Goal: Contribute content: Contribute content

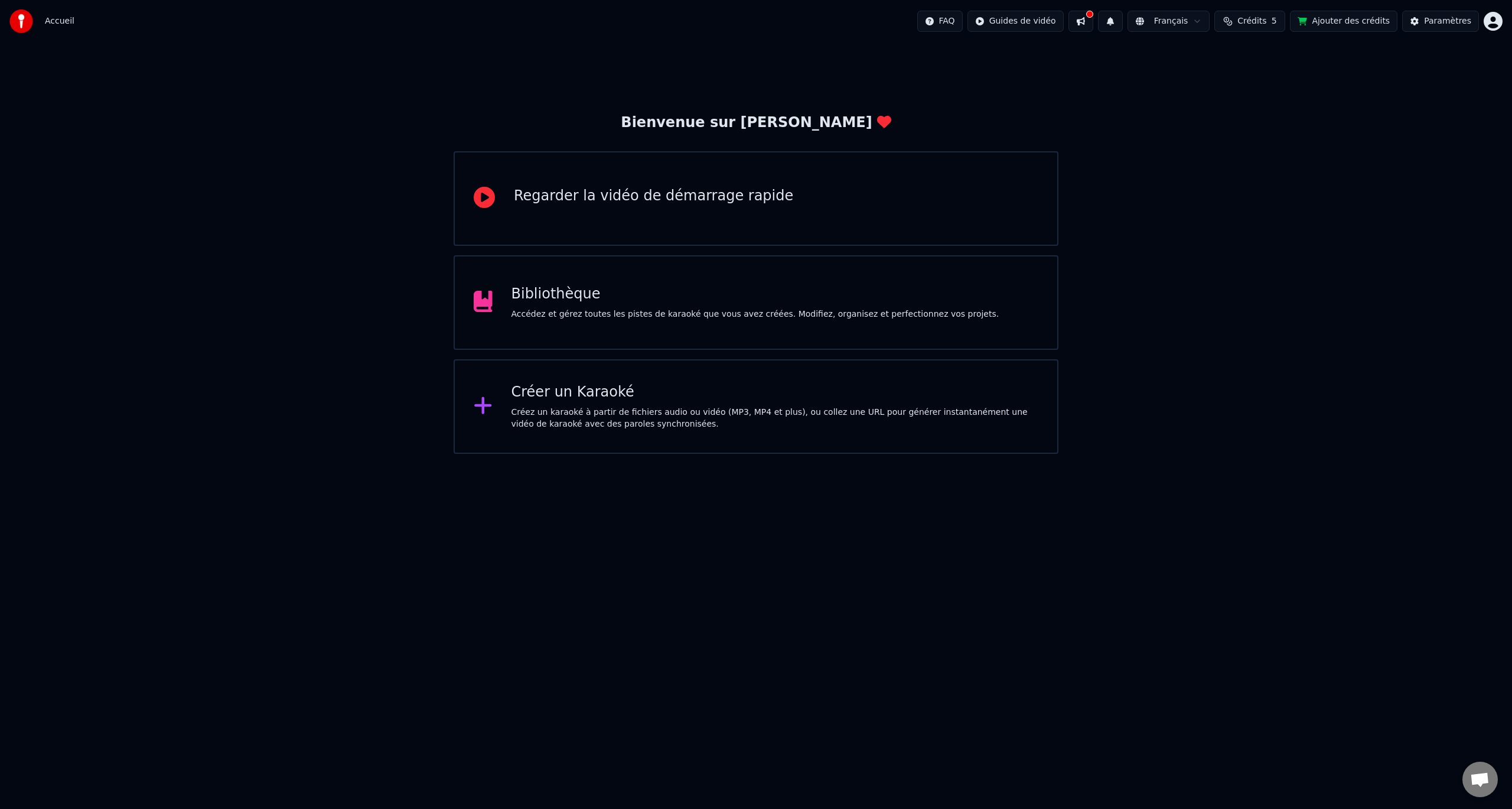
click at [677, 286] on div "Bibliothèque" at bounding box center [755, 294] width 488 height 19
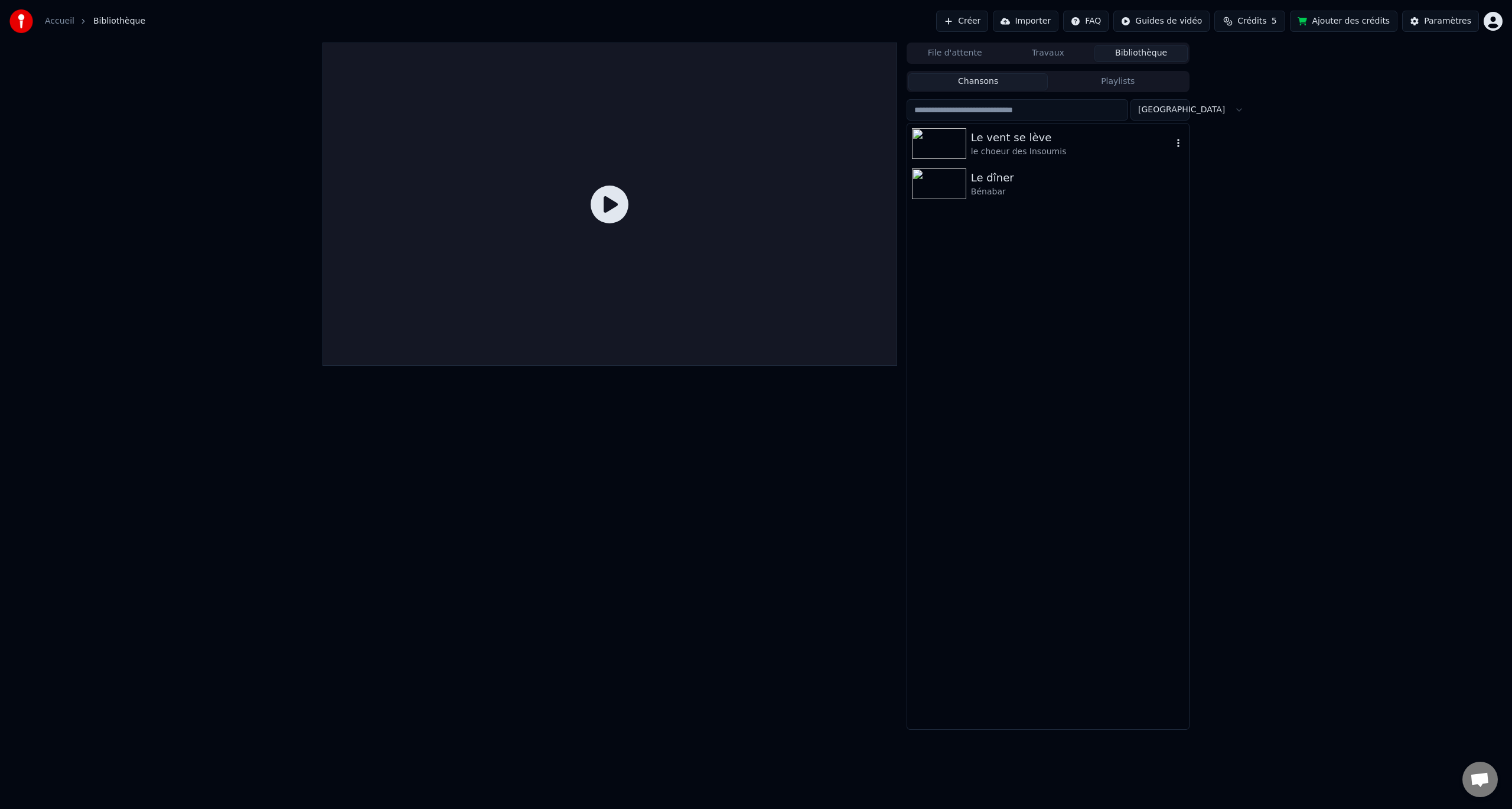
click at [993, 148] on div "le choeur des Insoumis" at bounding box center [1072, 151] width 201 height 12
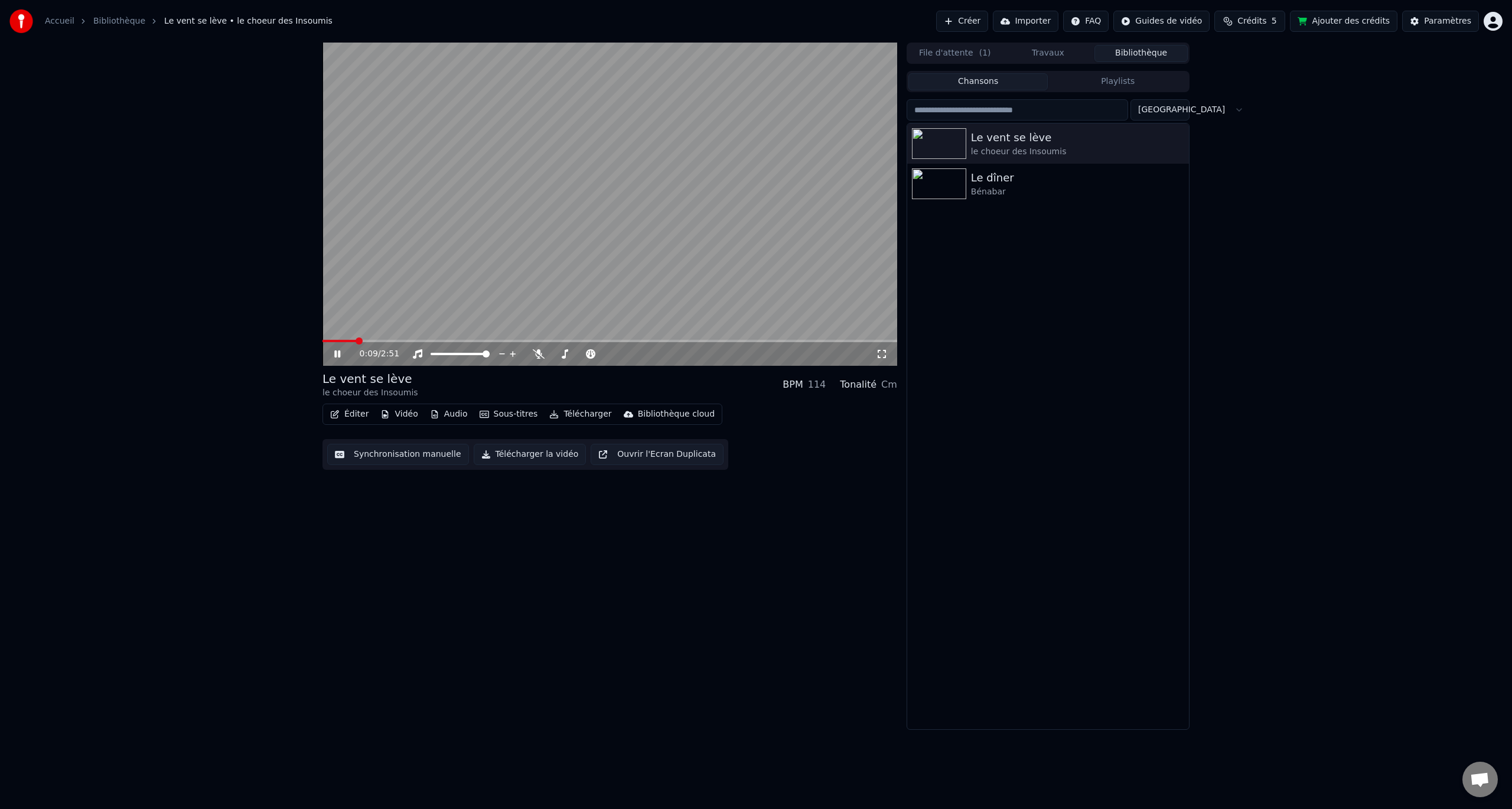
click at [580, 417] on button "Télécharger" at bounding box center [580, 414] width 72 height 17
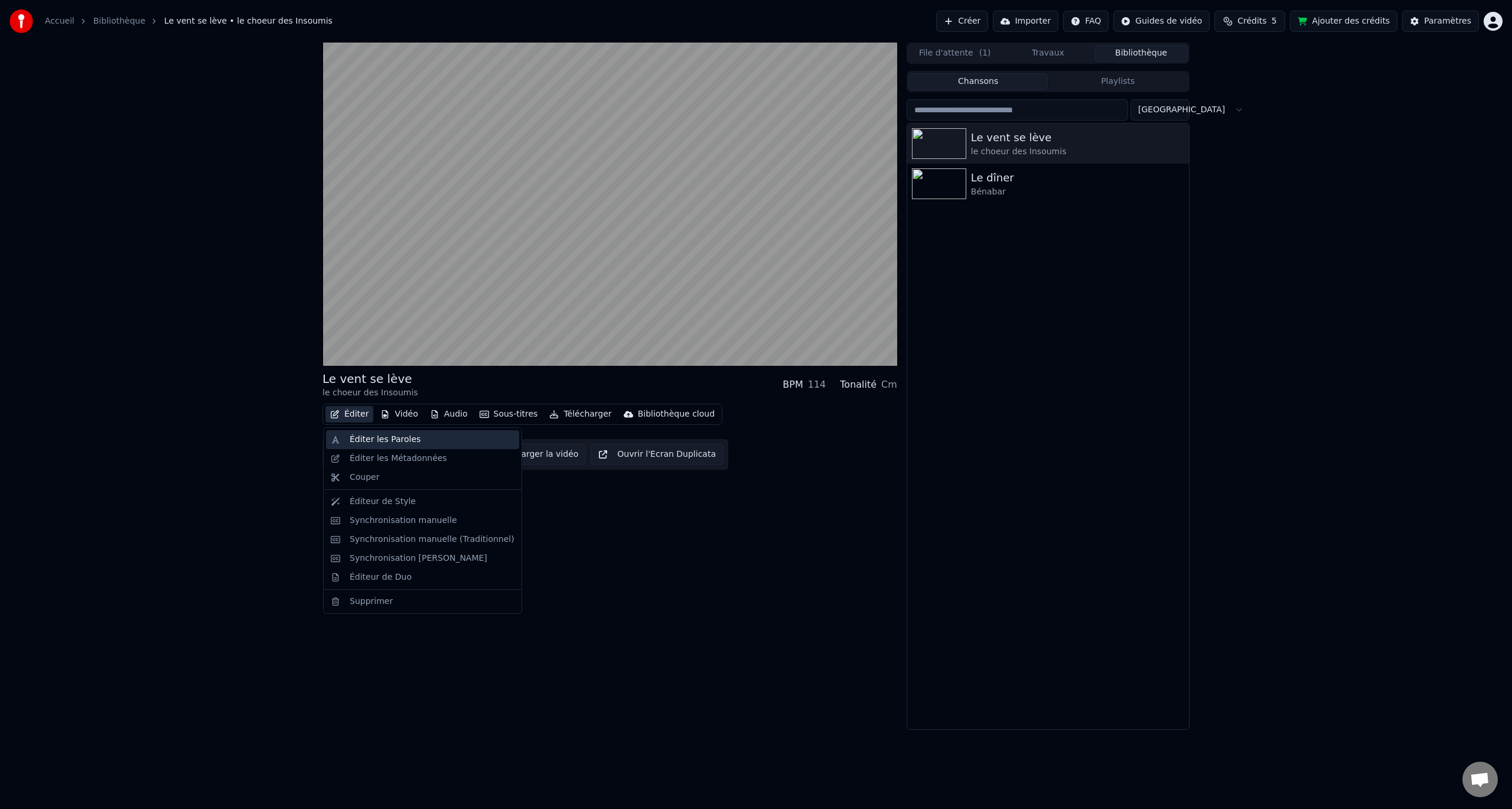
click at [362, 437] on div "Éditer les Paroles" at bounding box center [385, 439] width 71 height 12
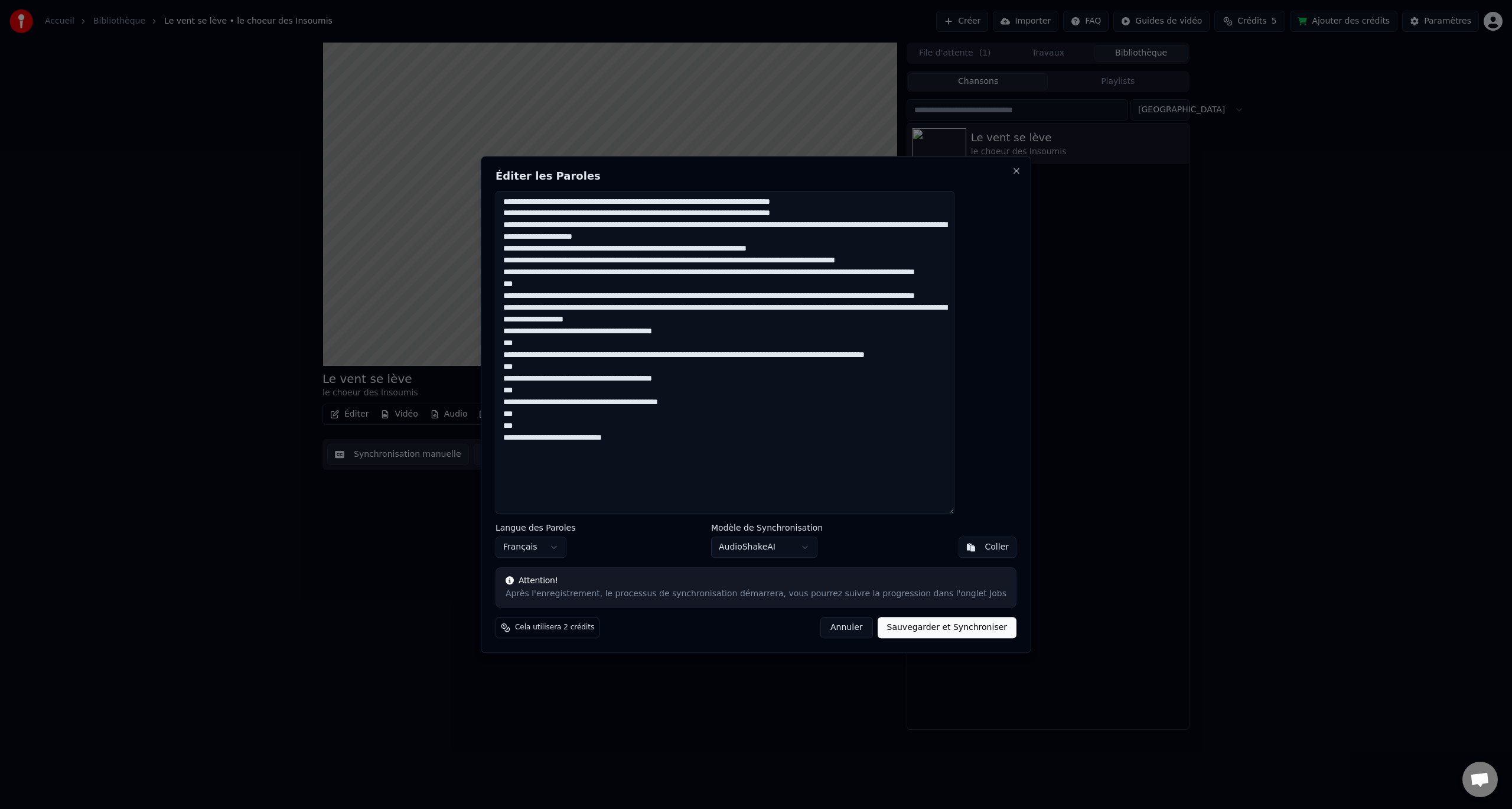
drag, startPoint x: 533, startPoint y: 203, endPoint x: 722, endPoint y: 471, distance: 327.9
click at [722, 471] on textarea at bounding box center [725, 353] width 459 height 324
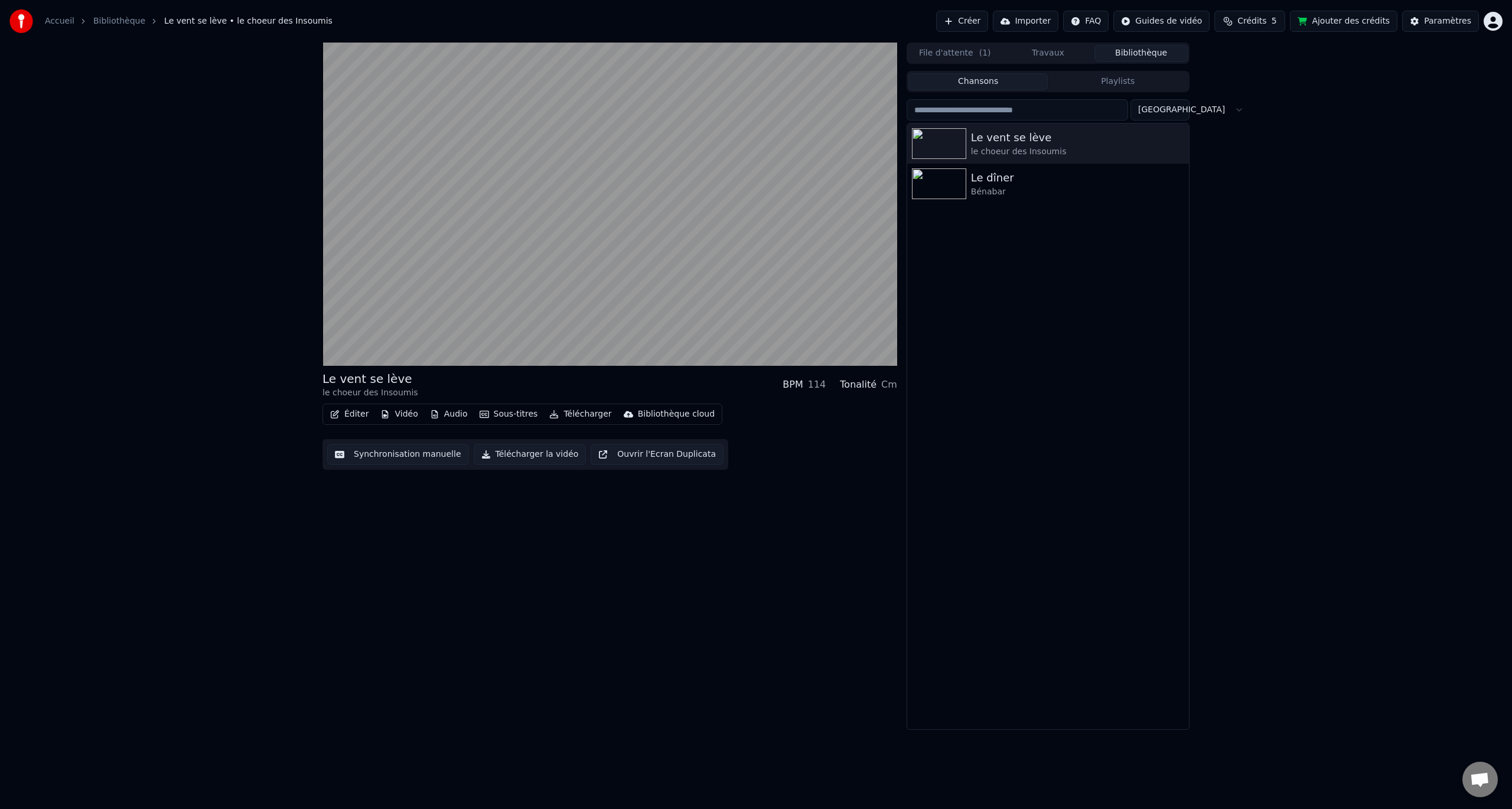
click at [343, 410] on button "Éditer" at bounding box center [349, 414] width 48 height 17
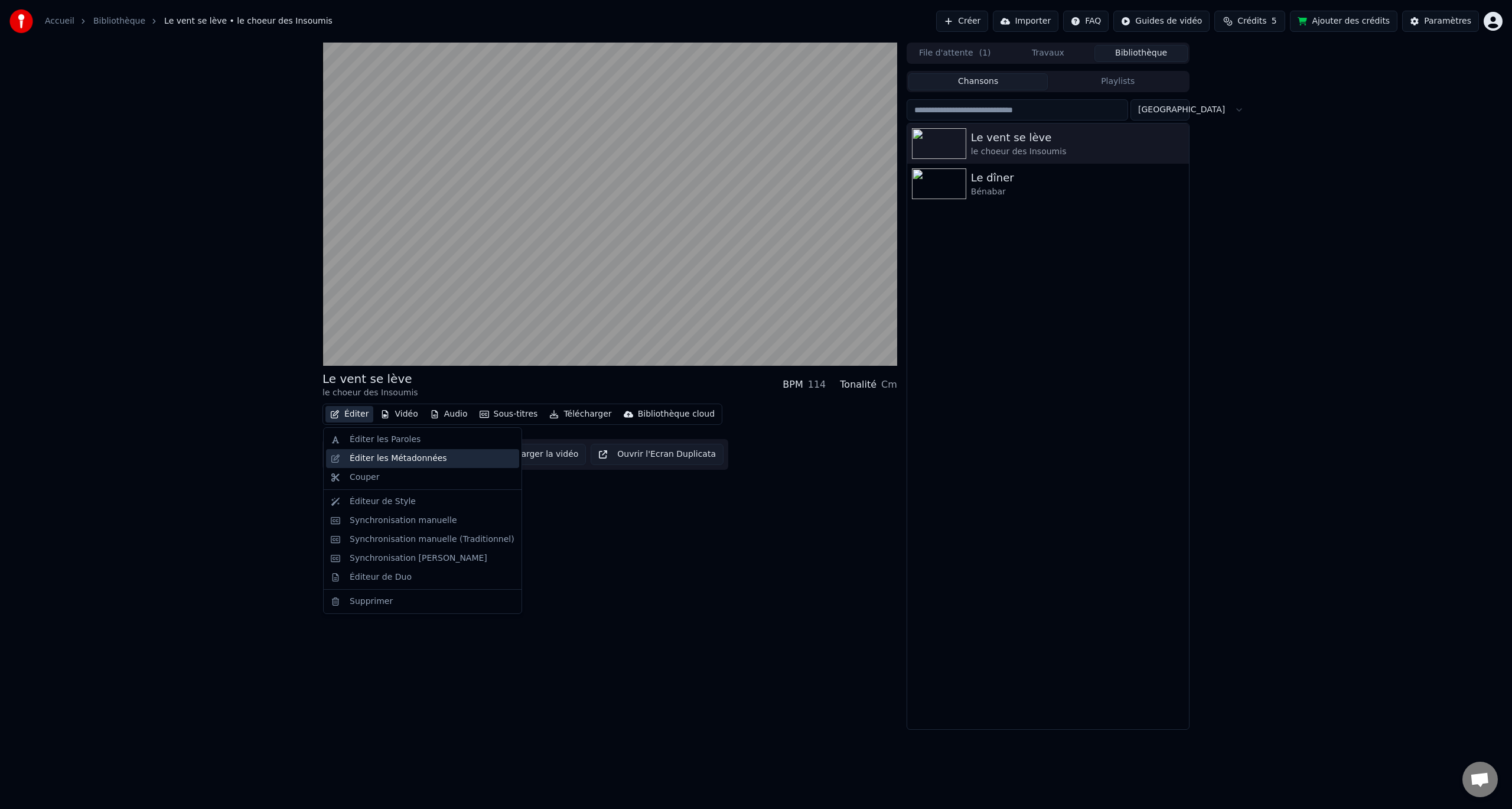
click at [378, 454] on div "Éditer les Métadonnées" at bounding box center [399, 458] width 98 height 12
click at [350, 417] on button "Éditer" at bounding box center [349, 414] width 48 height 17
click at [374, 494] on div "Éditeur de Style" at bounding box center [422, 501] width 193 height 19
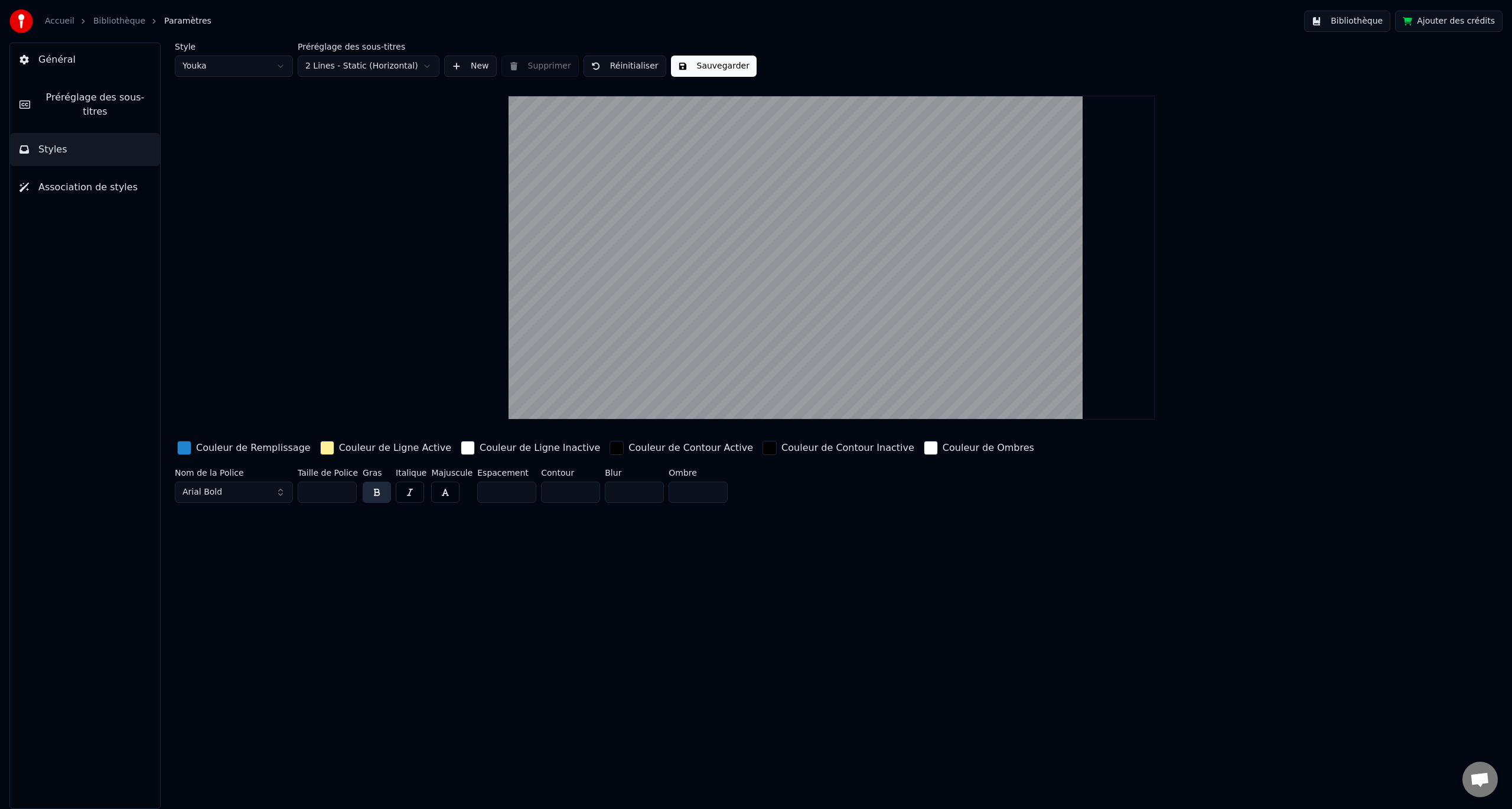
click at [110, 24] on link "Bibliothèque" at bounding box center [119, 21] width 52 height 12
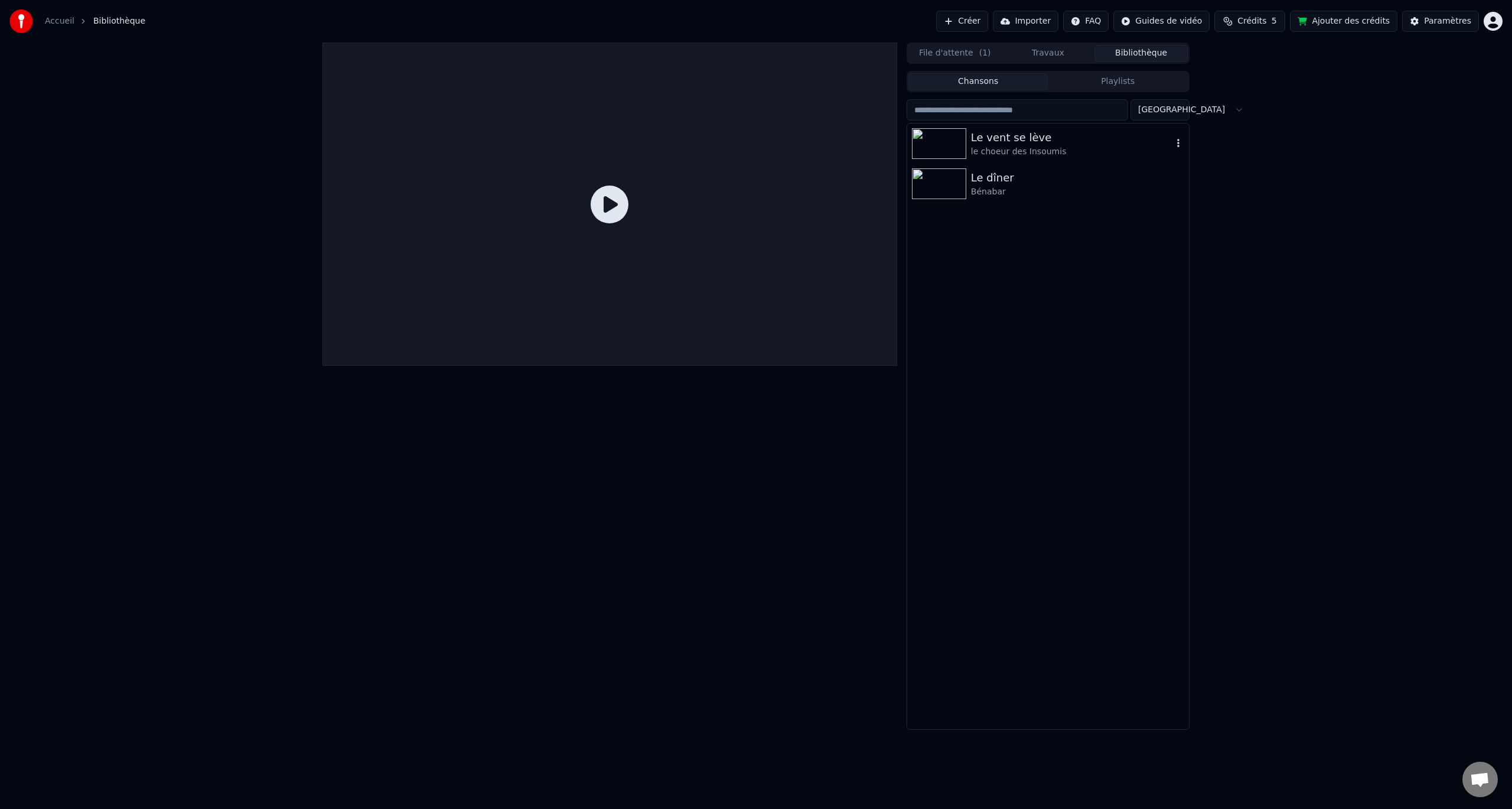
click at [965, 149] on img at bounding box center [939, 144] width 54 height 31
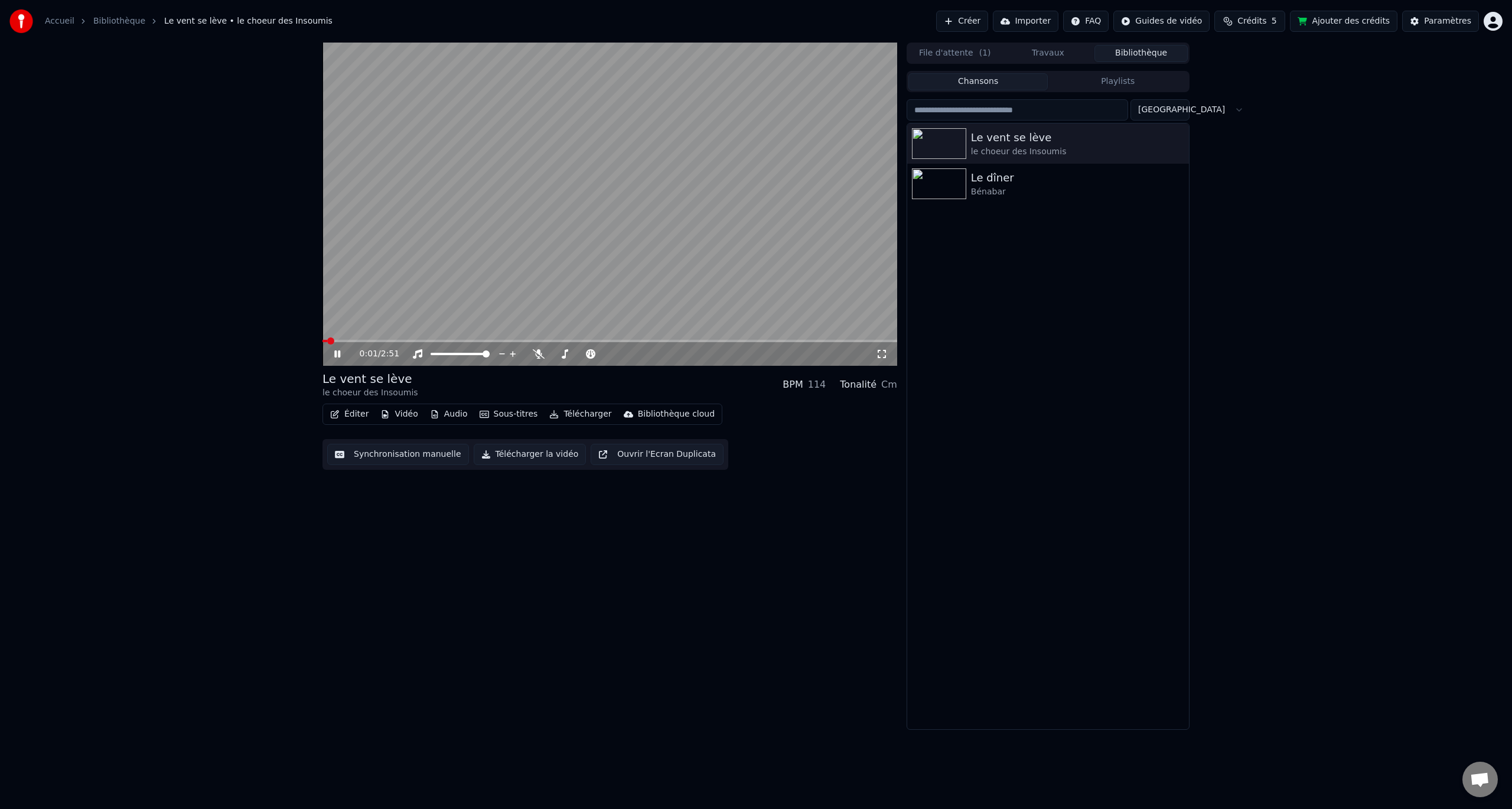
click at [355, 408] on button "Éditer" at bounding box center [349, 414] width 48 height 17
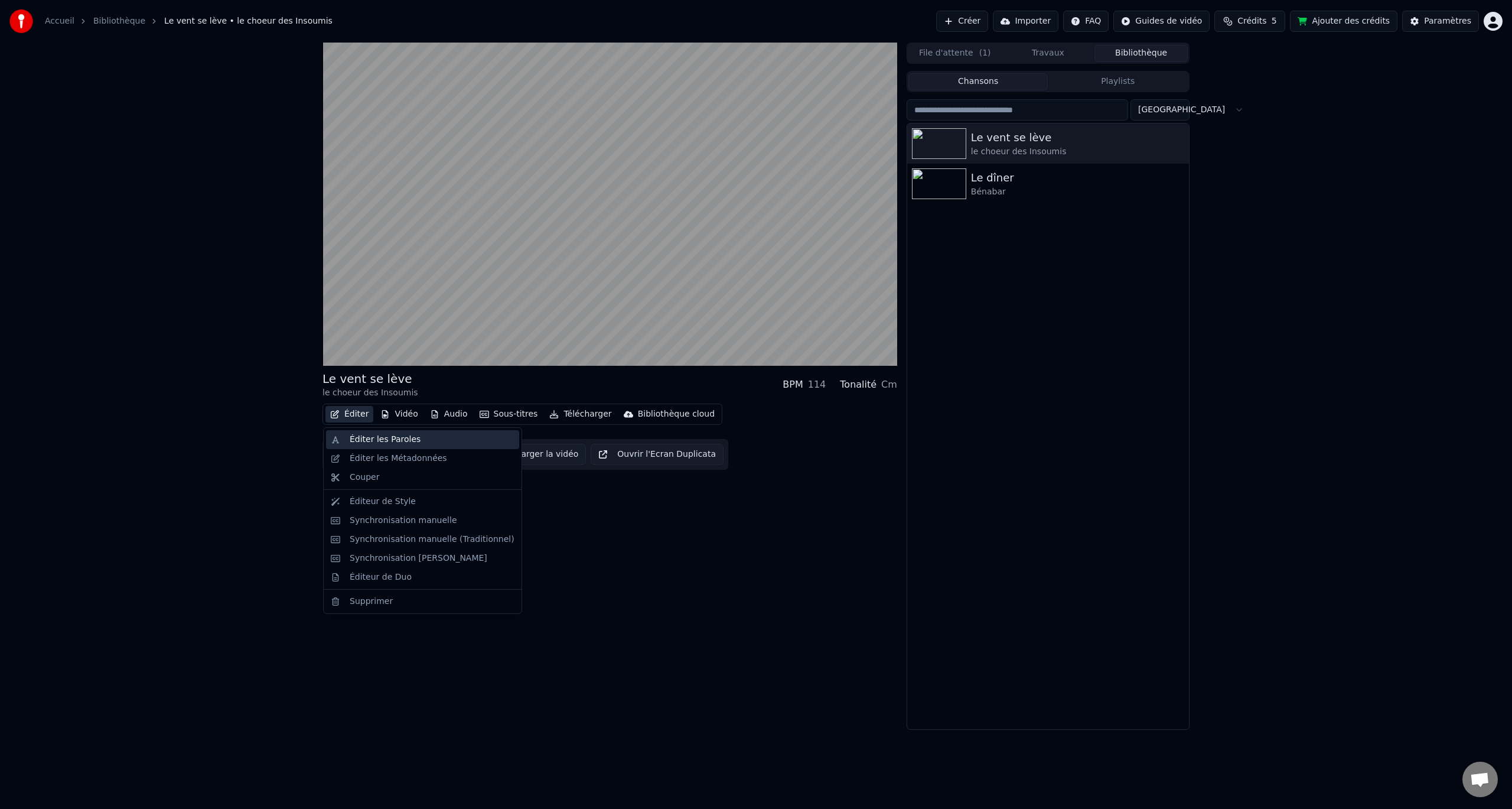
click at [363, 436] on div "Éditer les Paroles" at bounding box center [385, 439] width 71 height 12
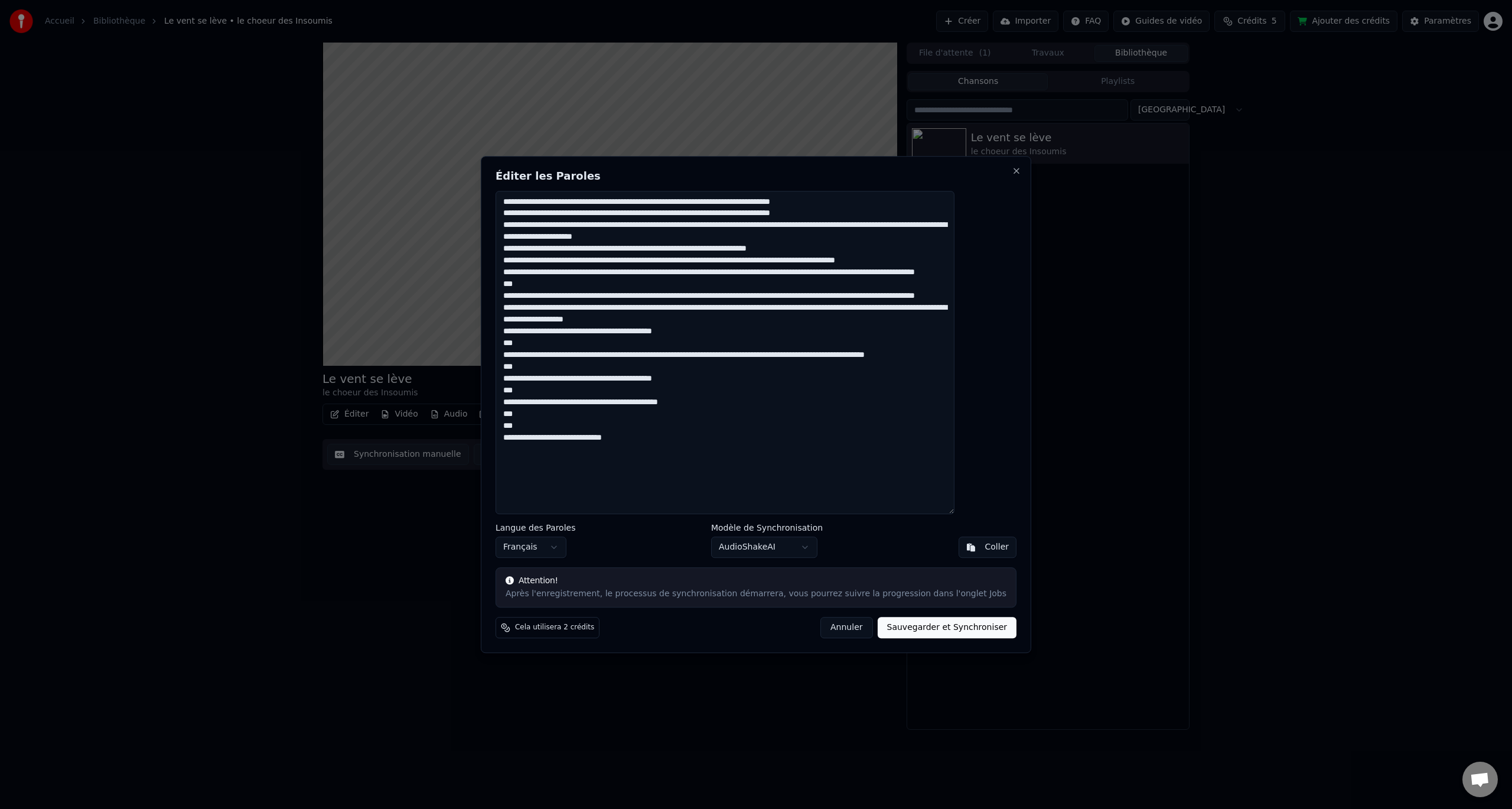
drag, startPoint x: 534, startPoint y: 201, endPoint x: 729, endPoint y: 422, distance: 294.7
click at [729, 422] on textarea at bounding box center [725, 353] width 459 height 324
click at [1012, 169] on button "Close" at bounding box center [1017, 171] width 10 height 10
